Goal: Contribute content: Add original content to the website for others to see

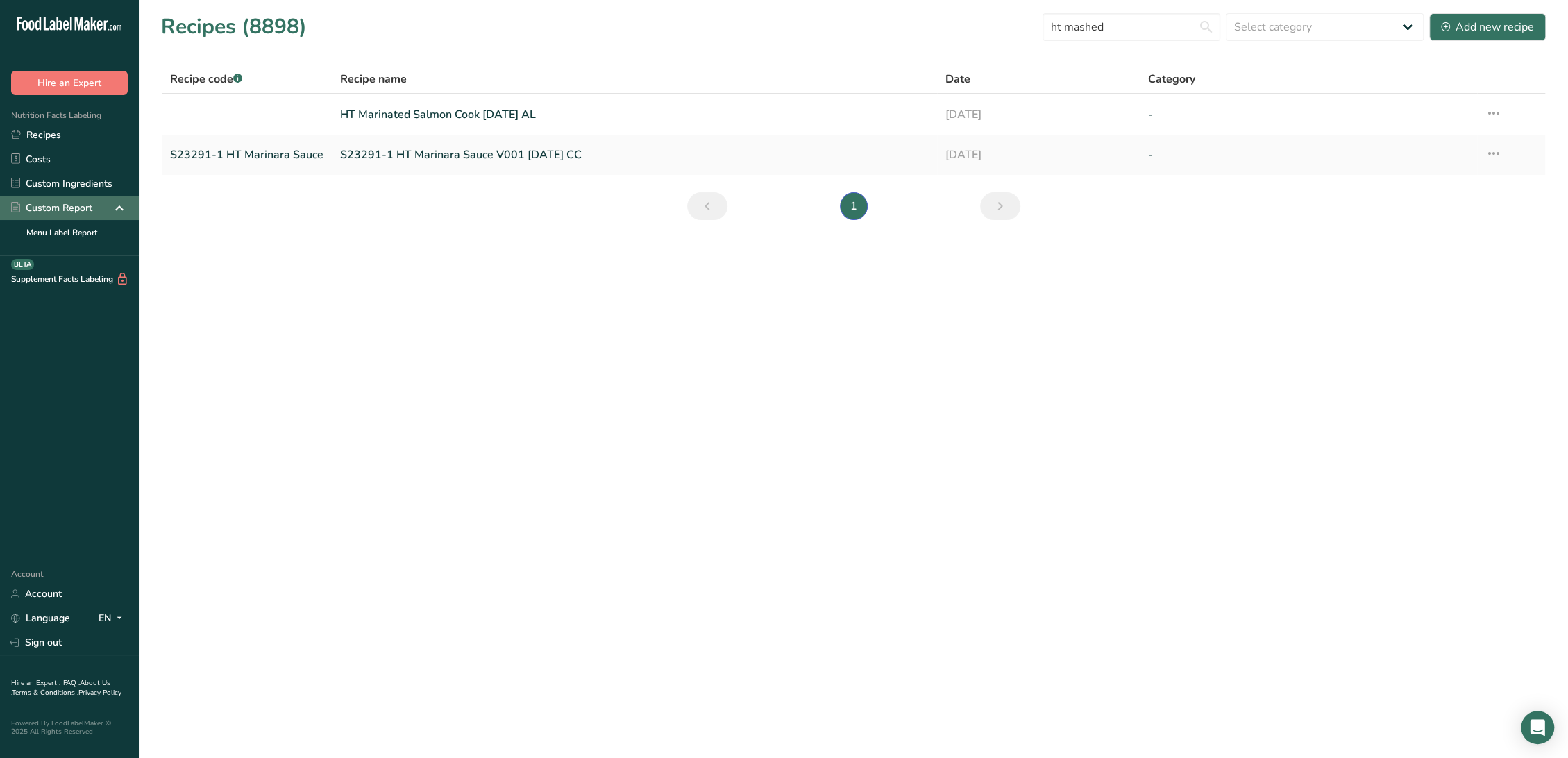
click at [60, 198] on div "Custom Report" at bounding box center [69, 207] width 138 height 25
click at [67, 177] on link "Custom Ingredients" at bounding box center [69, 184] width 138 height 25
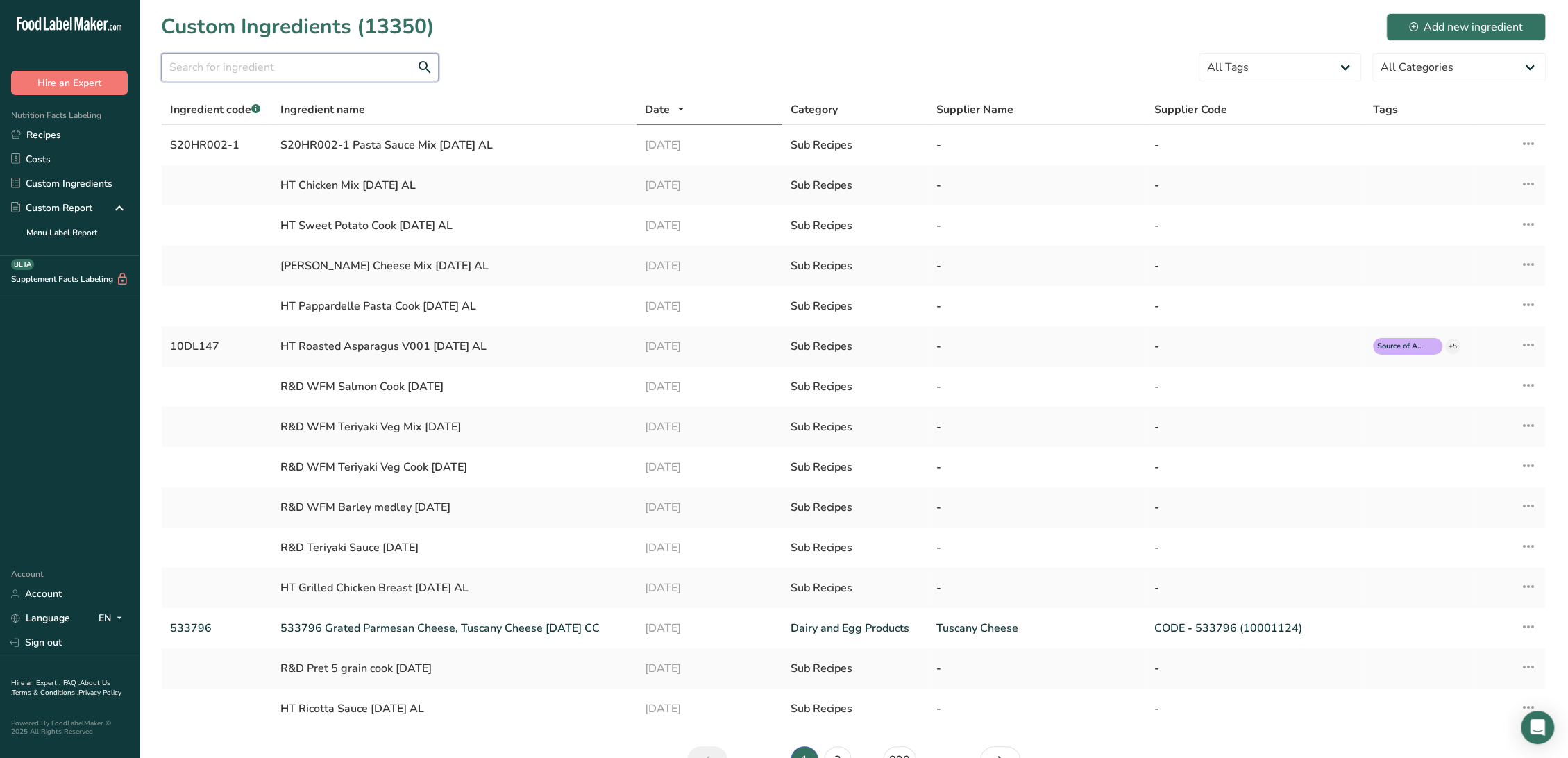
click at [324, 71] on input "text" at bounding box center [299, 67] width 278 height 27
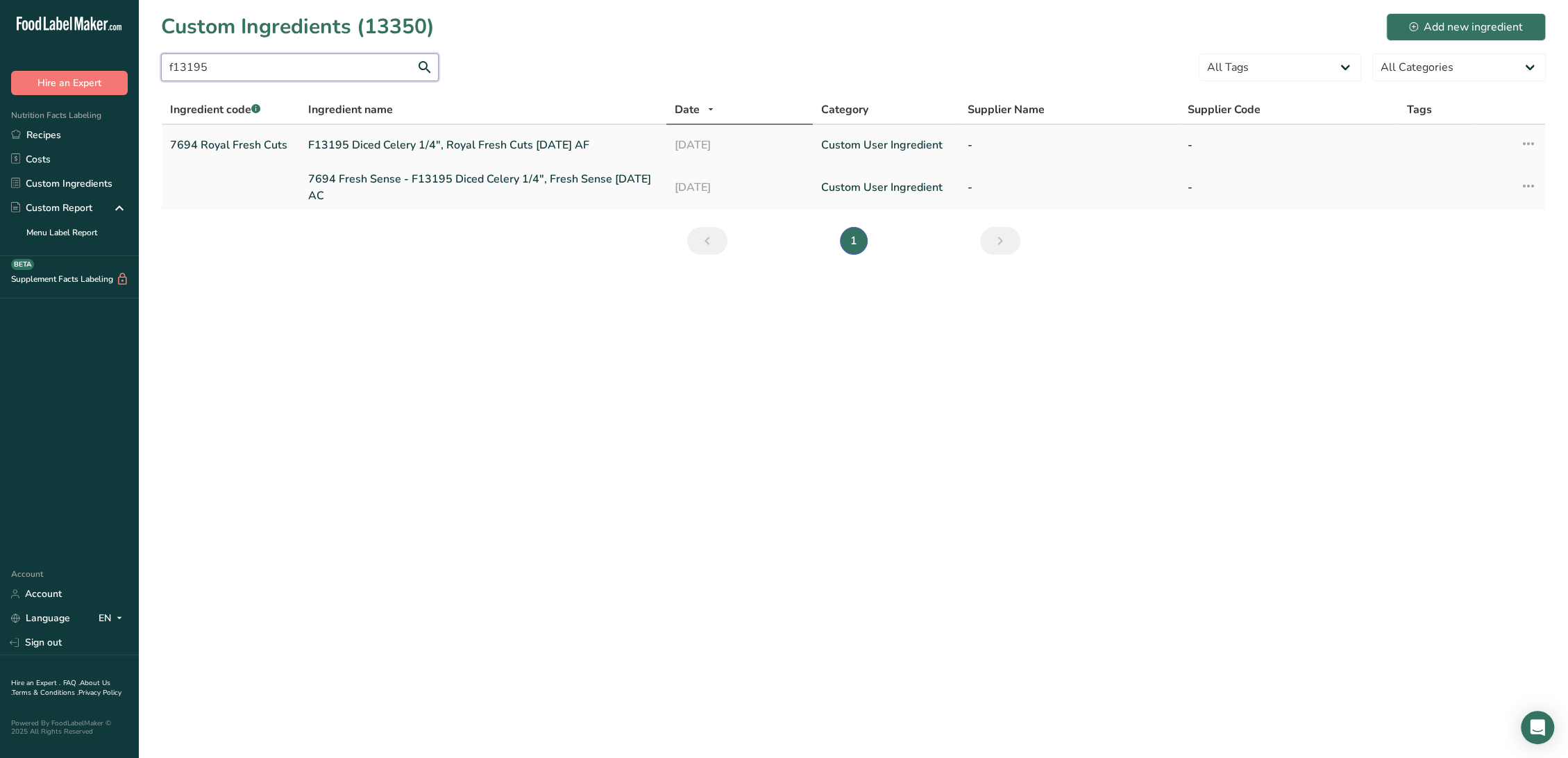
type input "f13195"
click at [376, 143] on link "F13195 Diced Celery 1/4", Royal Fresh Cuts [DATE] AF" at bounding box center [483, 144] width 350 height 17
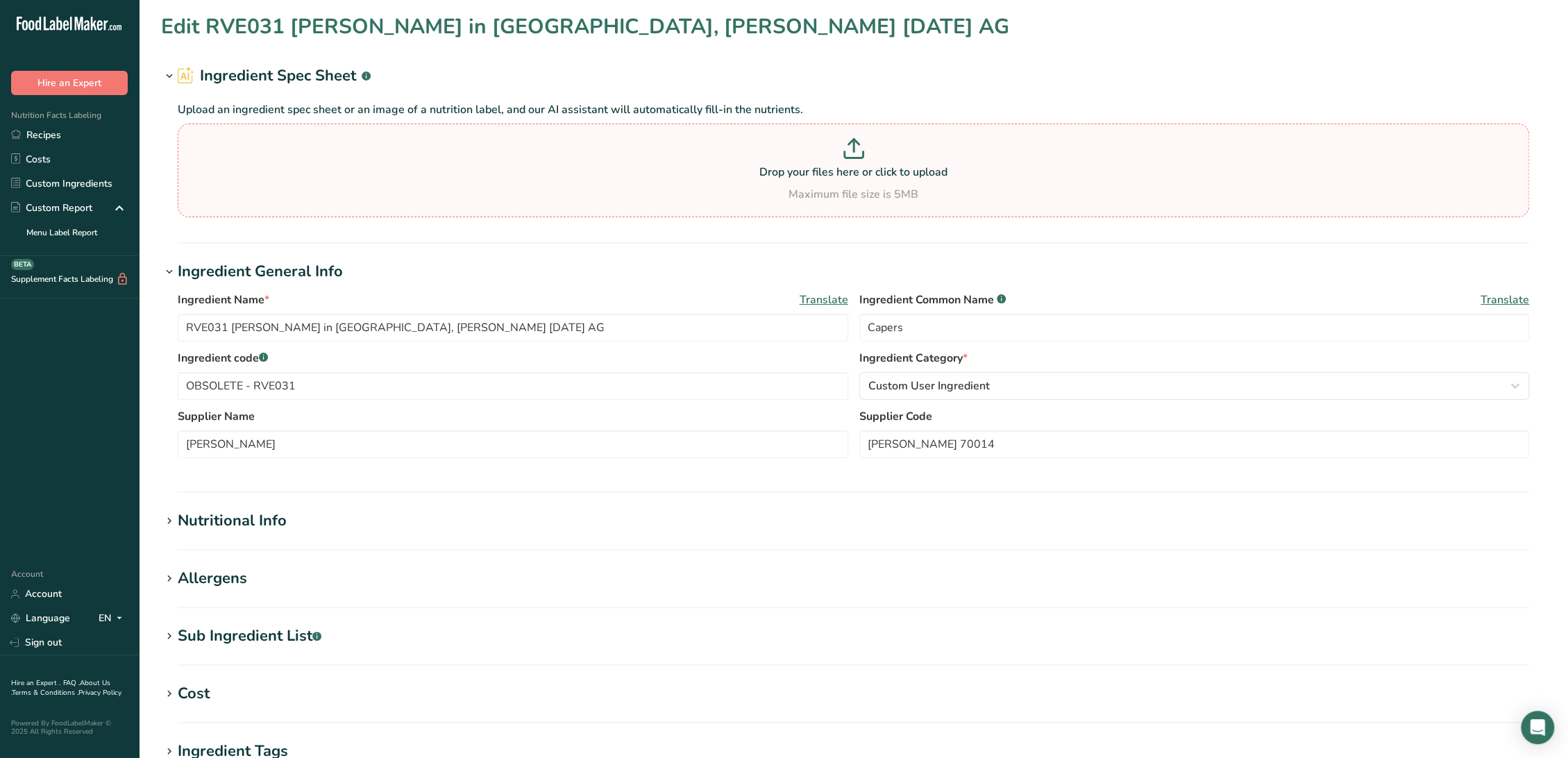
type input "F13195 Diced Celery 1/4", Royal Fresh Cuts [DATE] AF"
type input "Celery"
type input "7694 Royal Fresh Cuts"
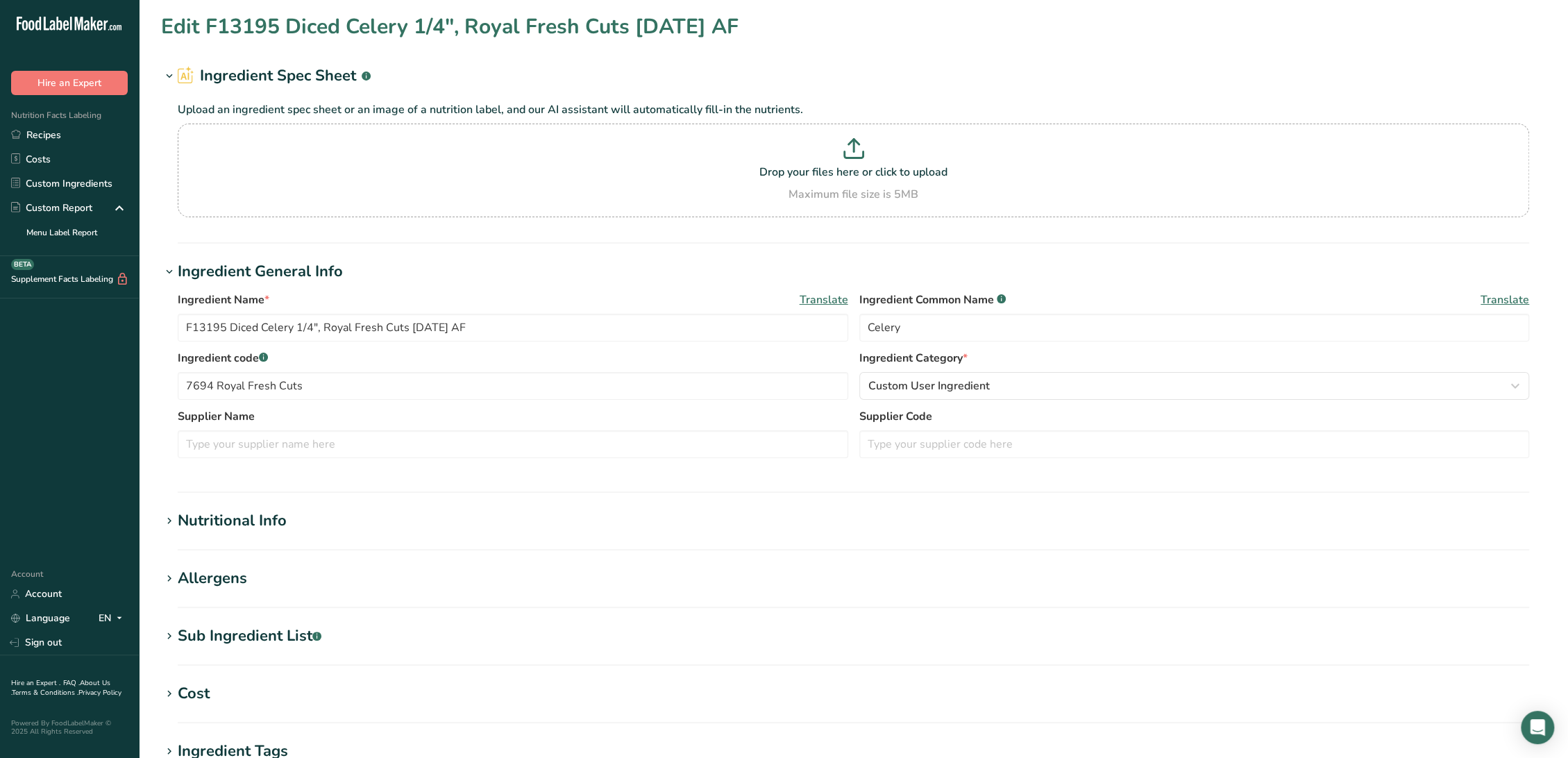
type input "15"
type KJ "62.76"
type Fat "0.2"
type input "1"
type input "80"
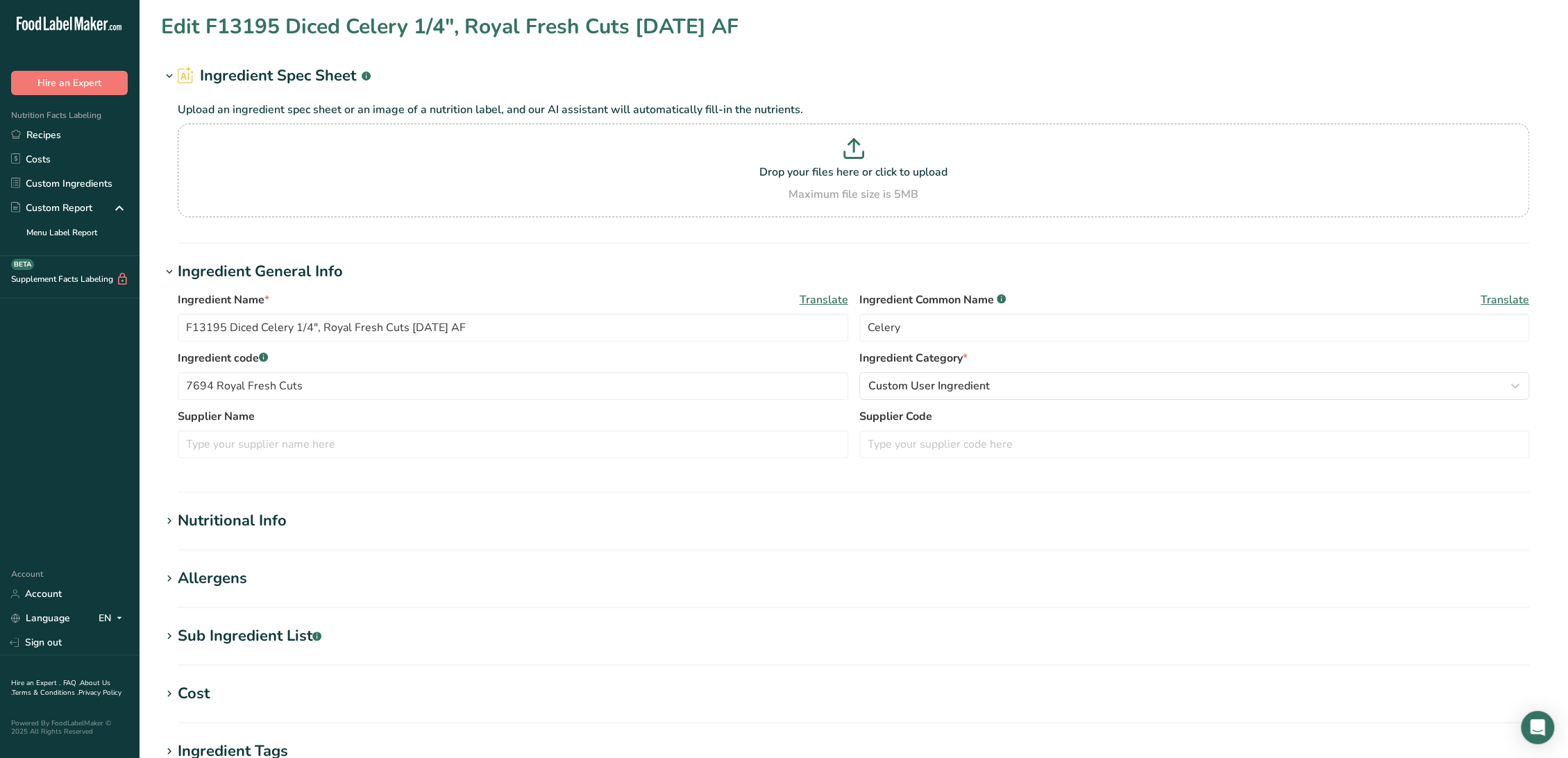
type Carbohydrates "3"
type Fiber "1.6"
type Sugars "1"
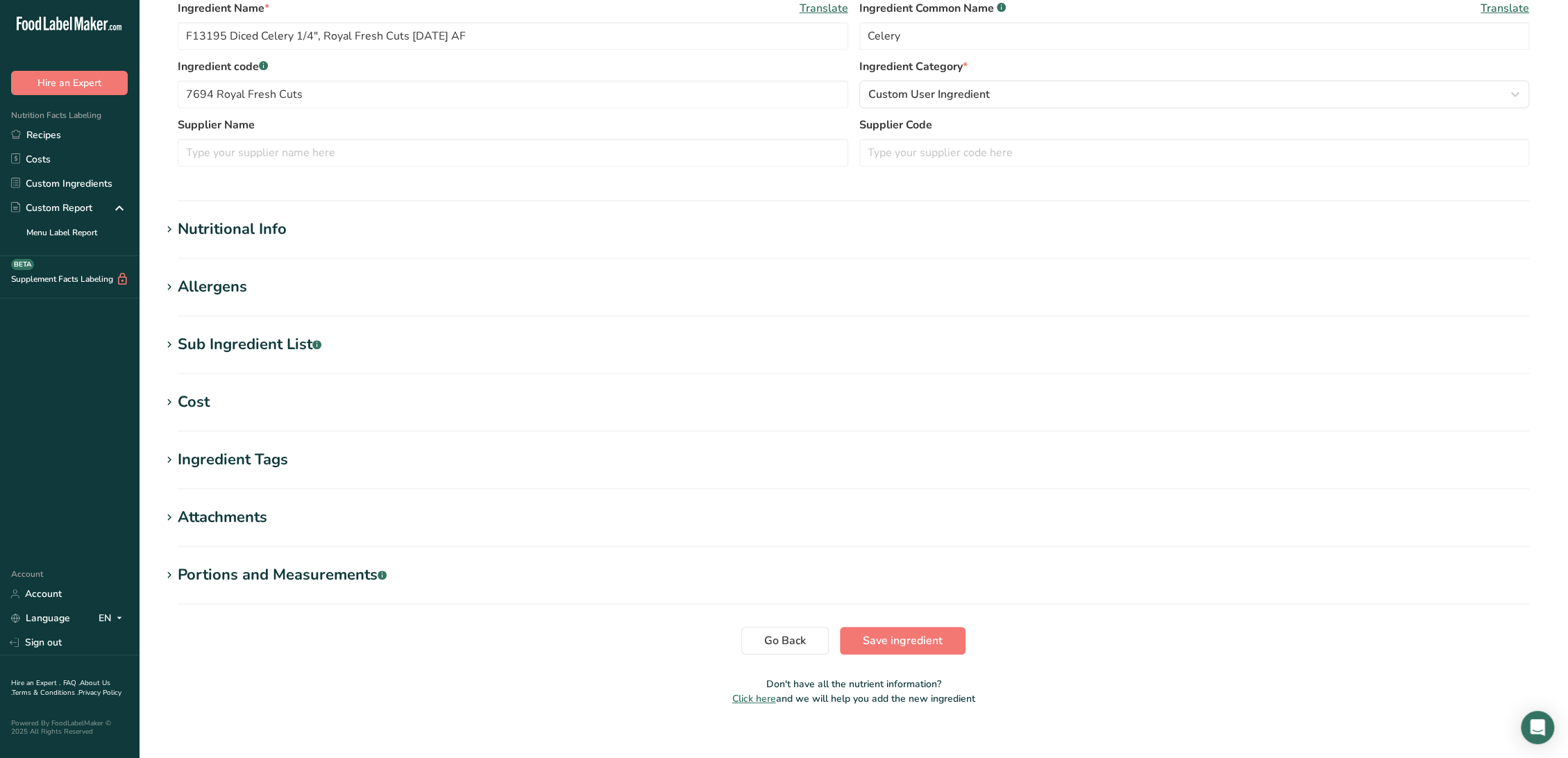
scroll to position [305, 0]
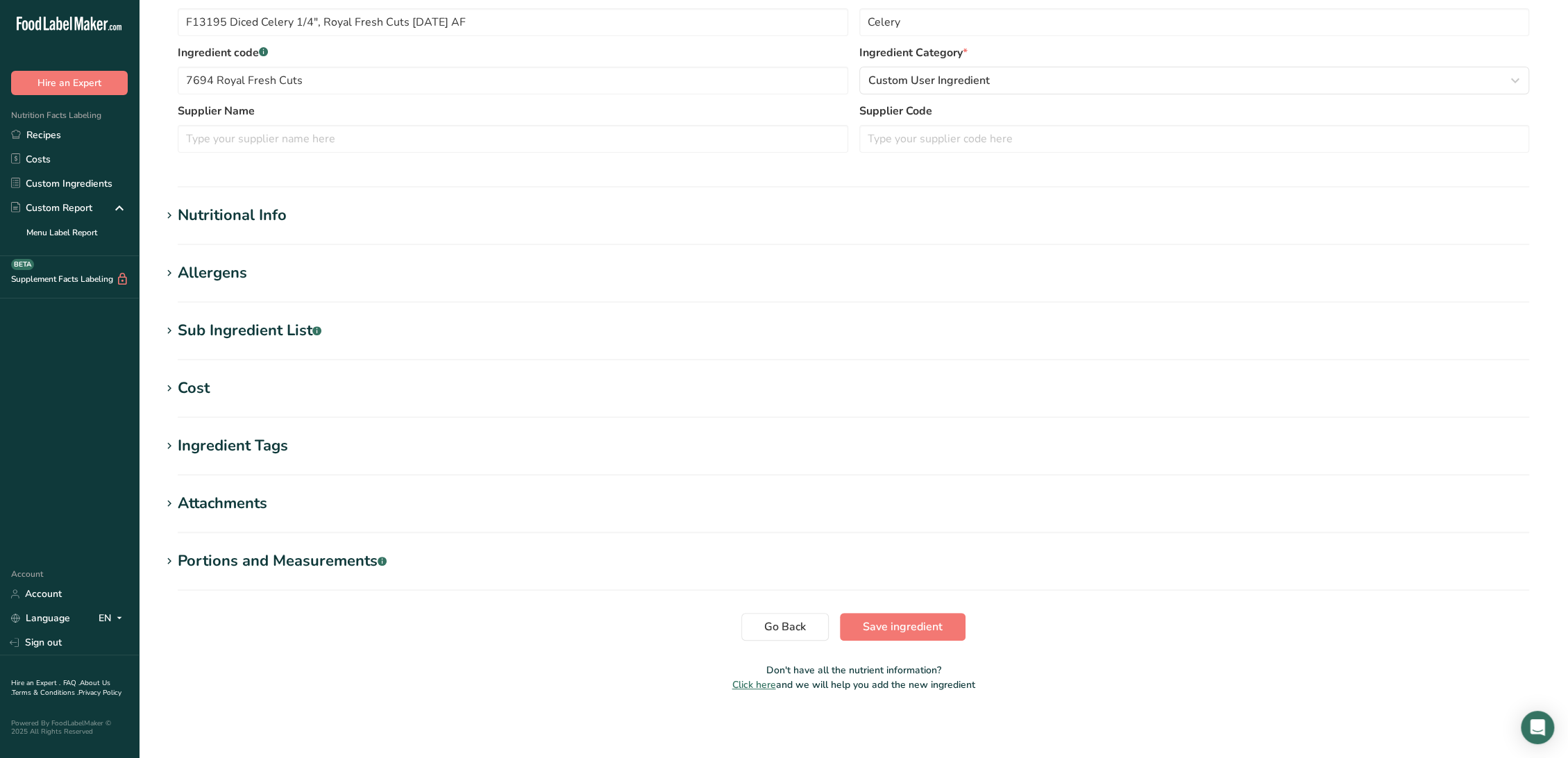
click at [269, 210] on div "Nutritional Info" at bounding box center [232, 215] width 109 height 23
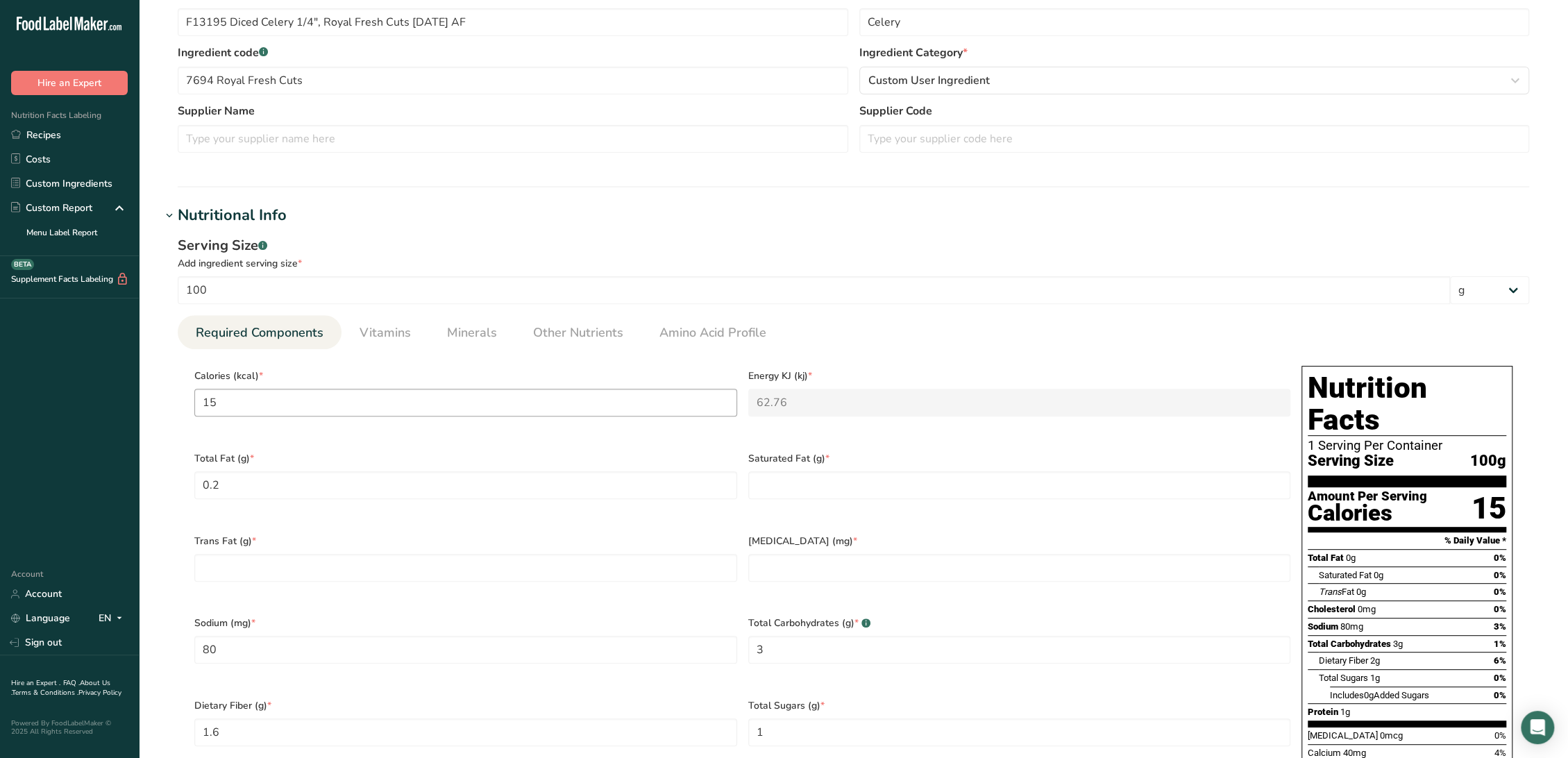
scroll to position [0, 0]
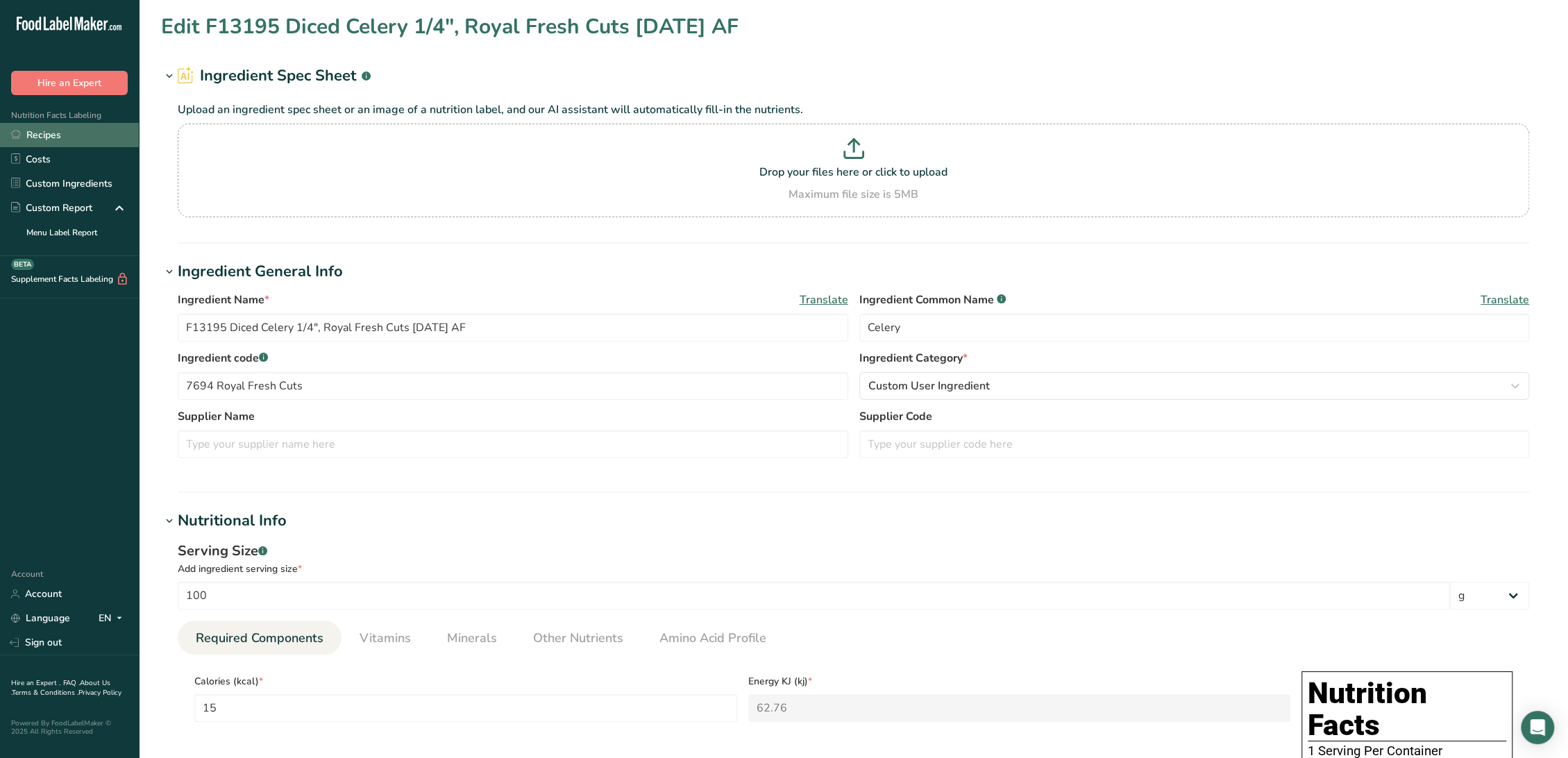
click at [73, 137] on link "Recipes" at bounding box center [69, 135] width 138 height 25
